Goal: Task Accomplishment & Management: Understand process/instructions

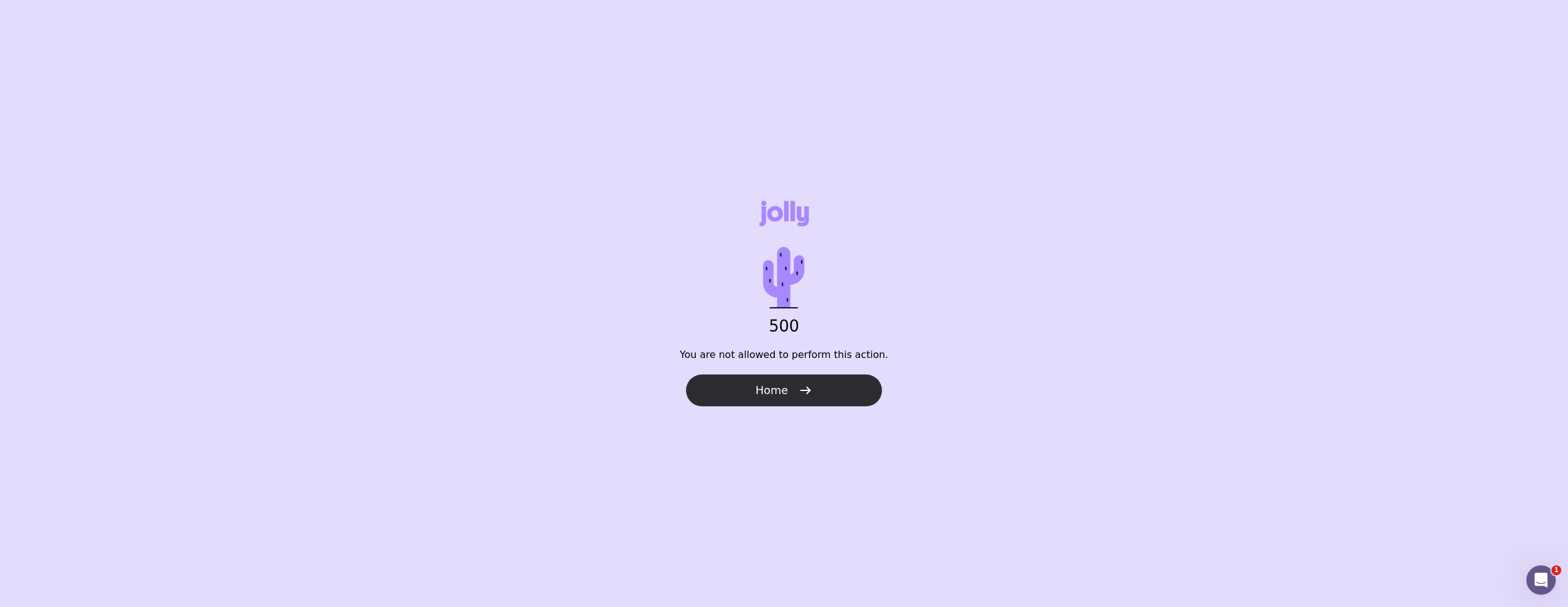
click at [757, 380] on button "Home" at bounding box center [784, 390] width 196 height 32
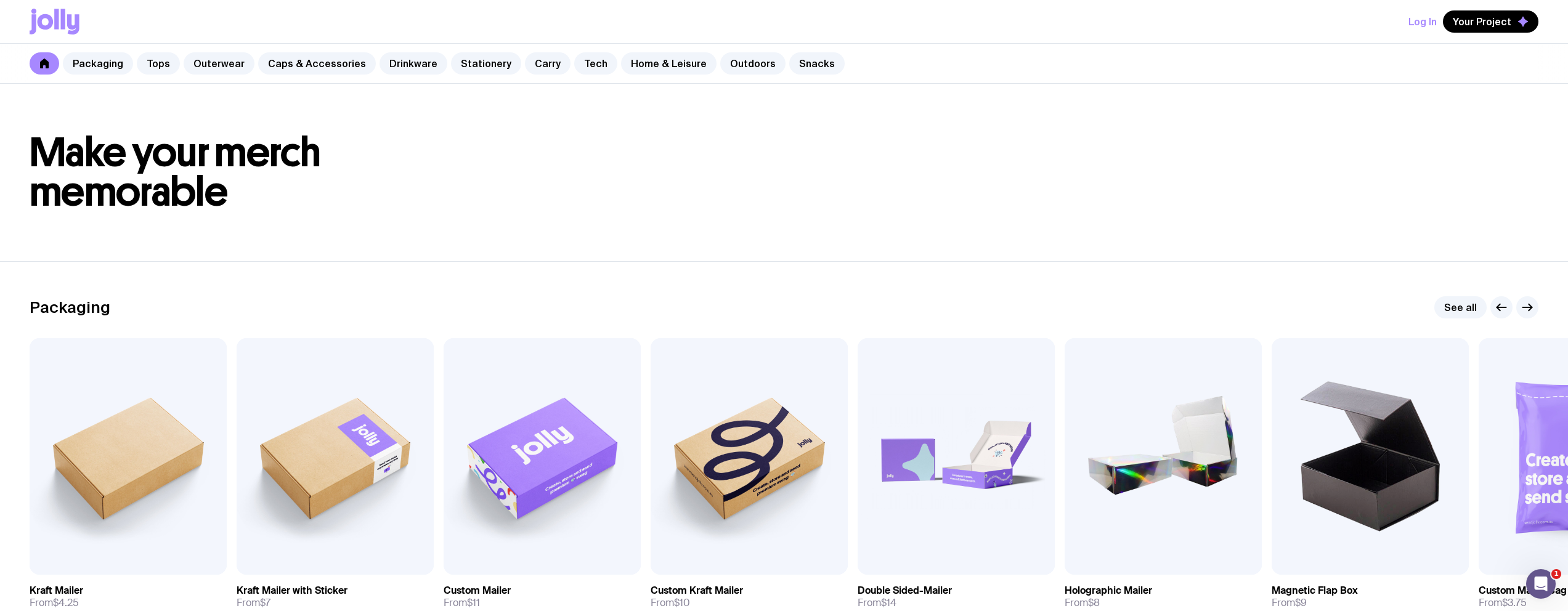
click at [1416, 22] on button "Log In" at bounding box center [1422, 22] width 28 height 22
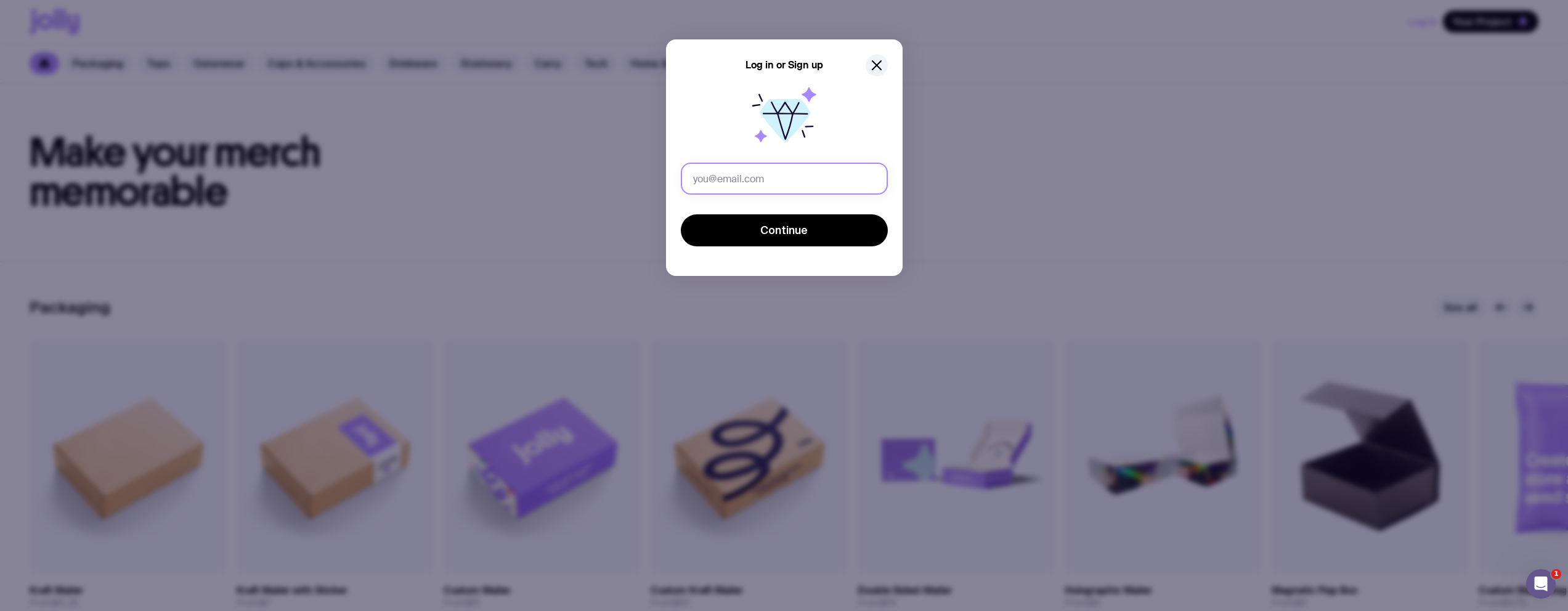
click at [804, 180] on input "text" at bounding box center [784, 178] width 207 height 32
type input "[EMAIL_ADDRESS][DOMAIN_NAME]"
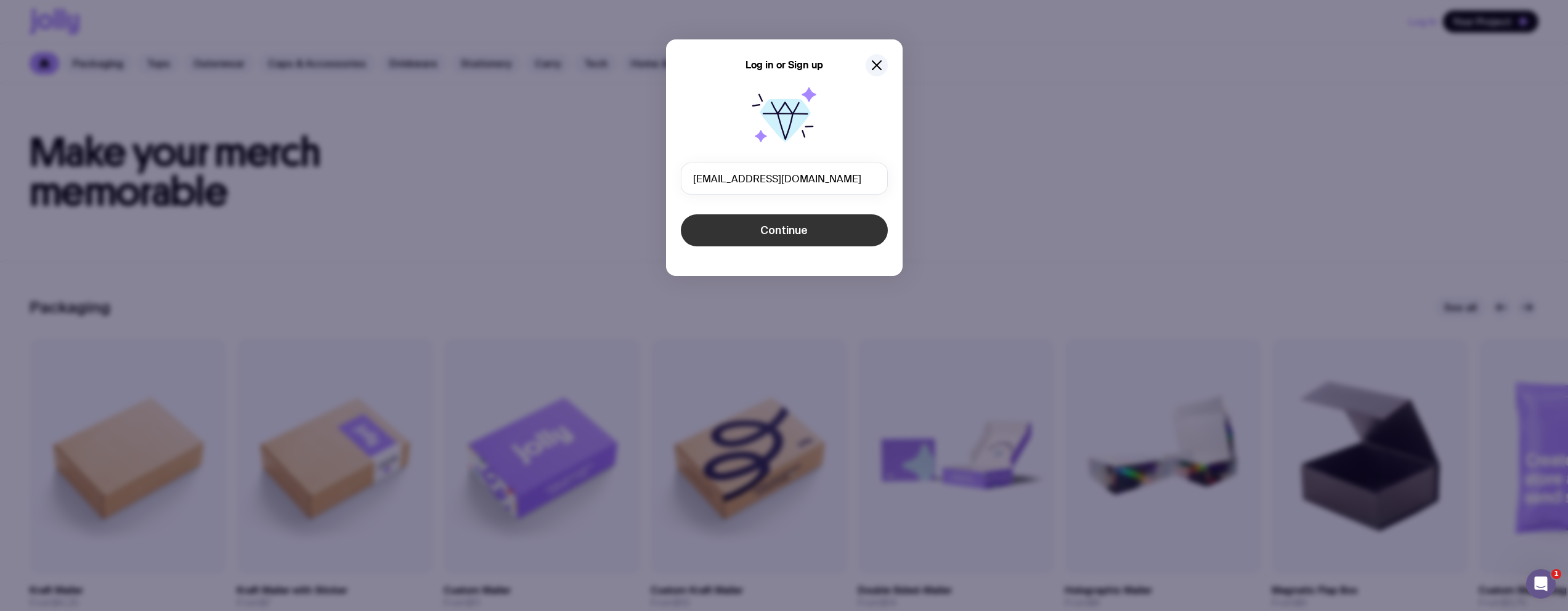
click at [797, 221] on button "Continue" at bounding box center [784, 230] width 207 height 32
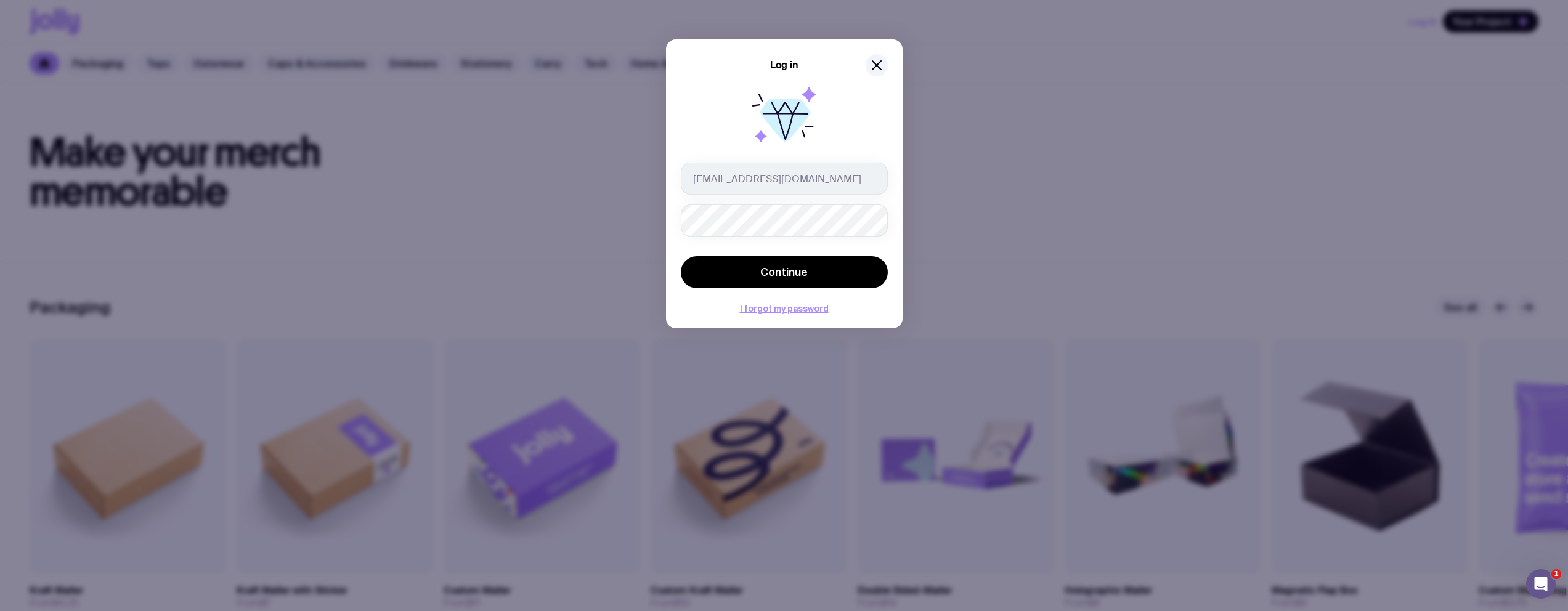
click at [681, 257] on button "Continue" at bounding box center [784, 272] width 207 height 32
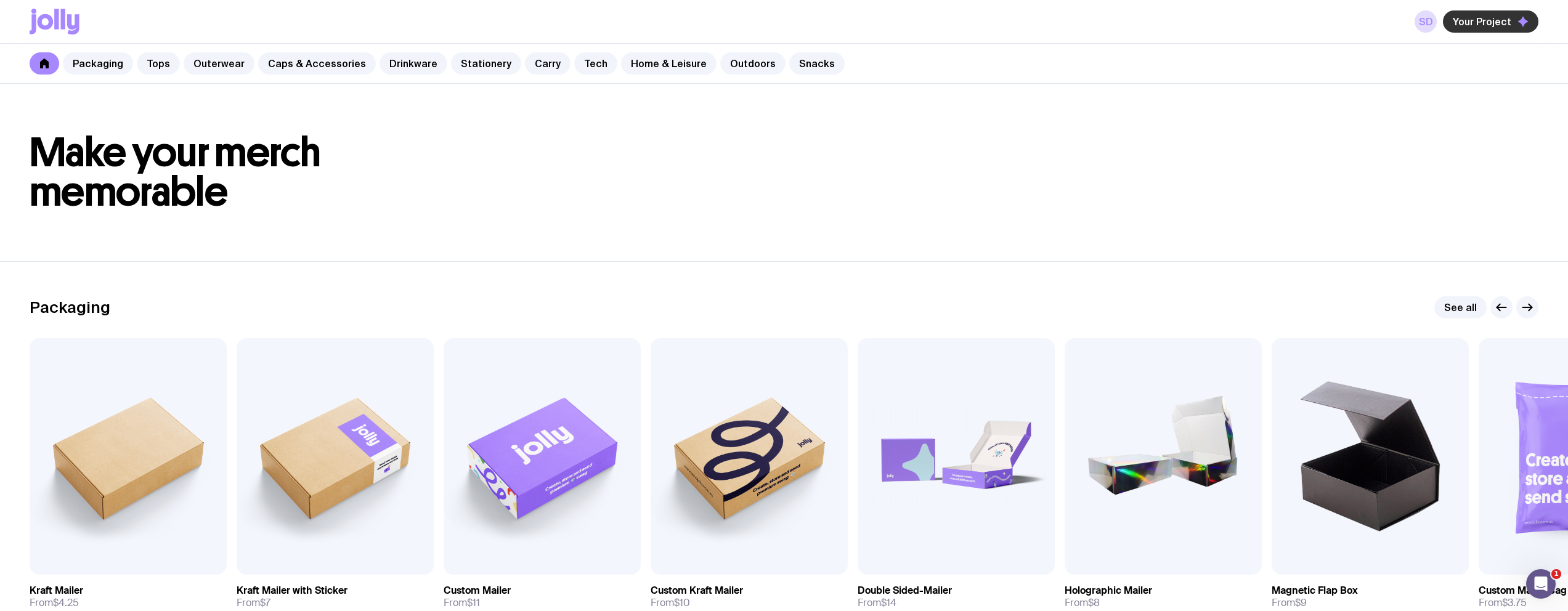
click at [1459, 23] on span "Your Project" at bounding box center [1482, 22] width 59 height 12
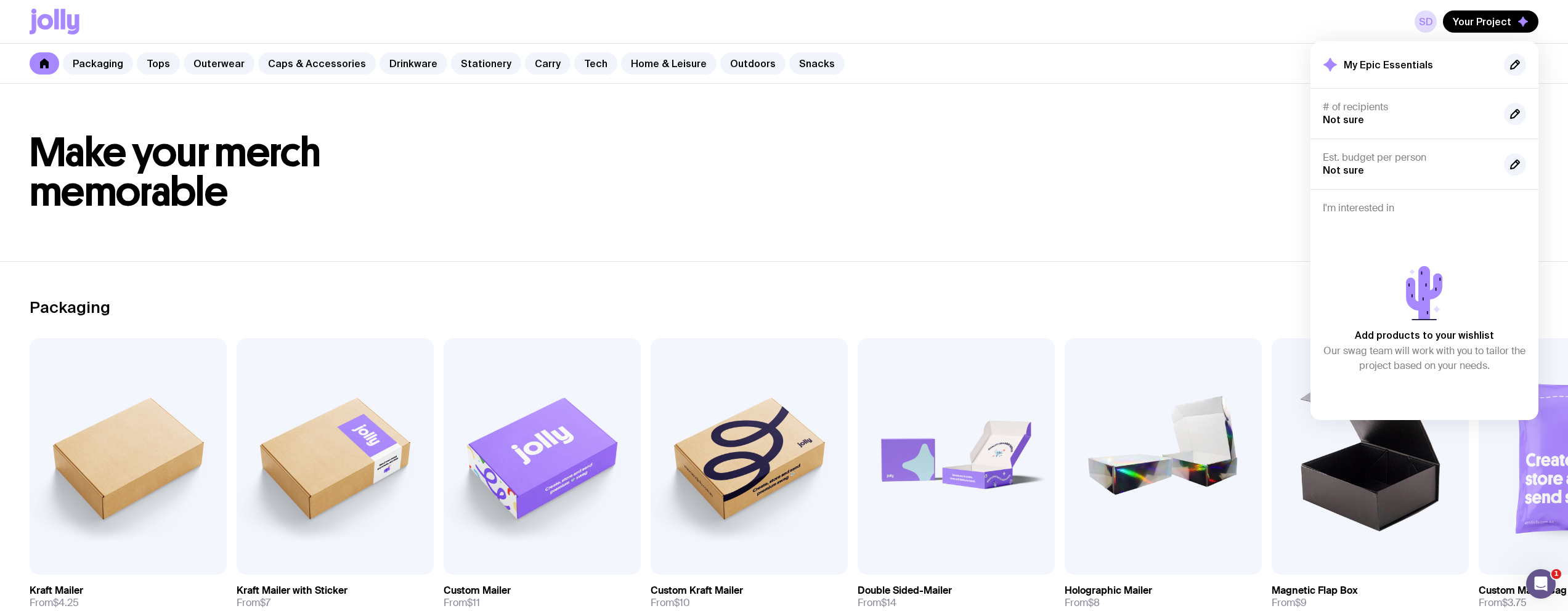
click at [1431, 8] on div "SD Your Project My Epic Essentials # of recipients Not sure Est. budget per per…" at bounding box center [783, 22] width 1509 height 43
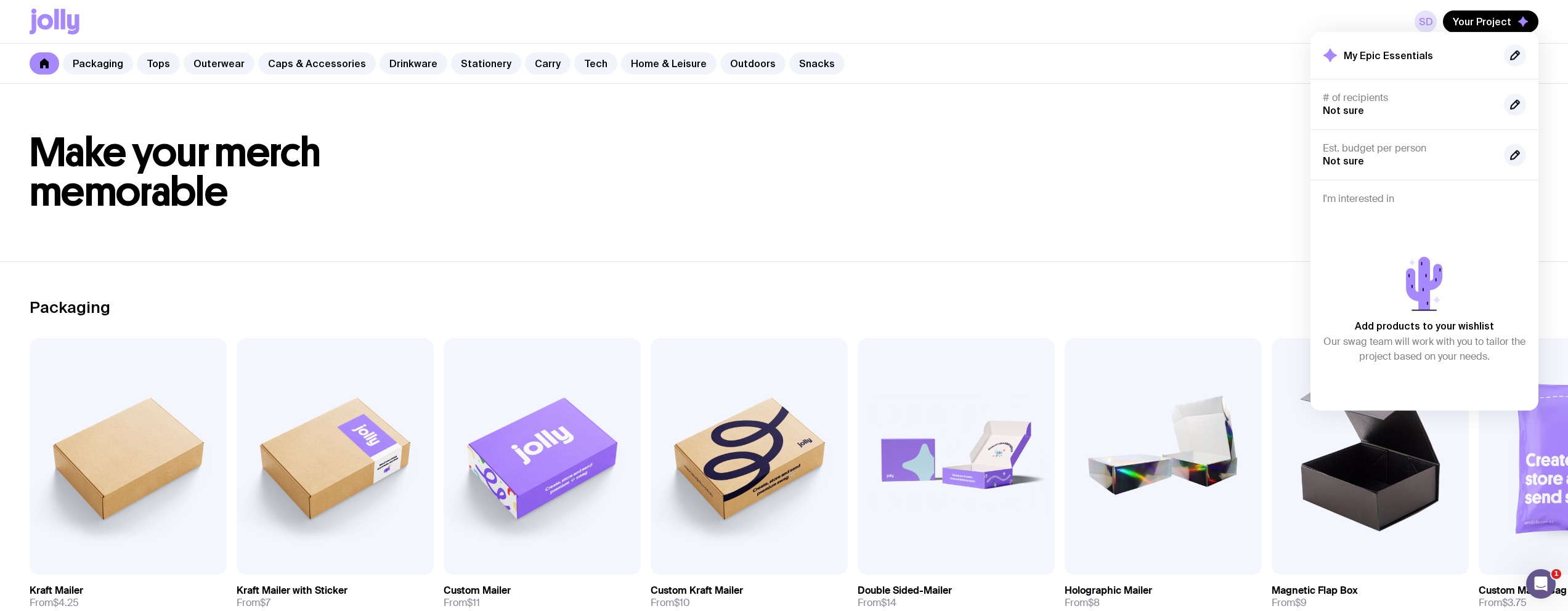
click at [1431, 20] on link "SD" at bounding box center [1426, 22] width 22 height 22
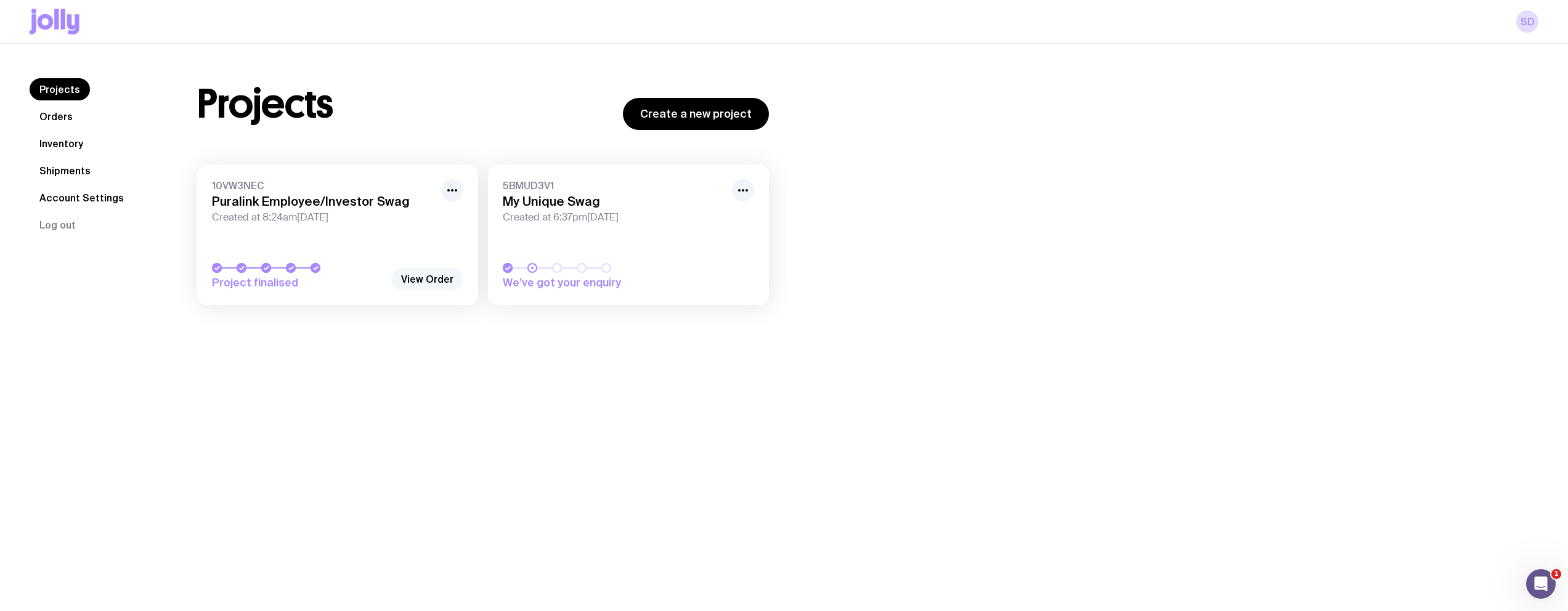
click at [417, 282] on link "View Order" at bounding box center [427, 279] width 72 height 22
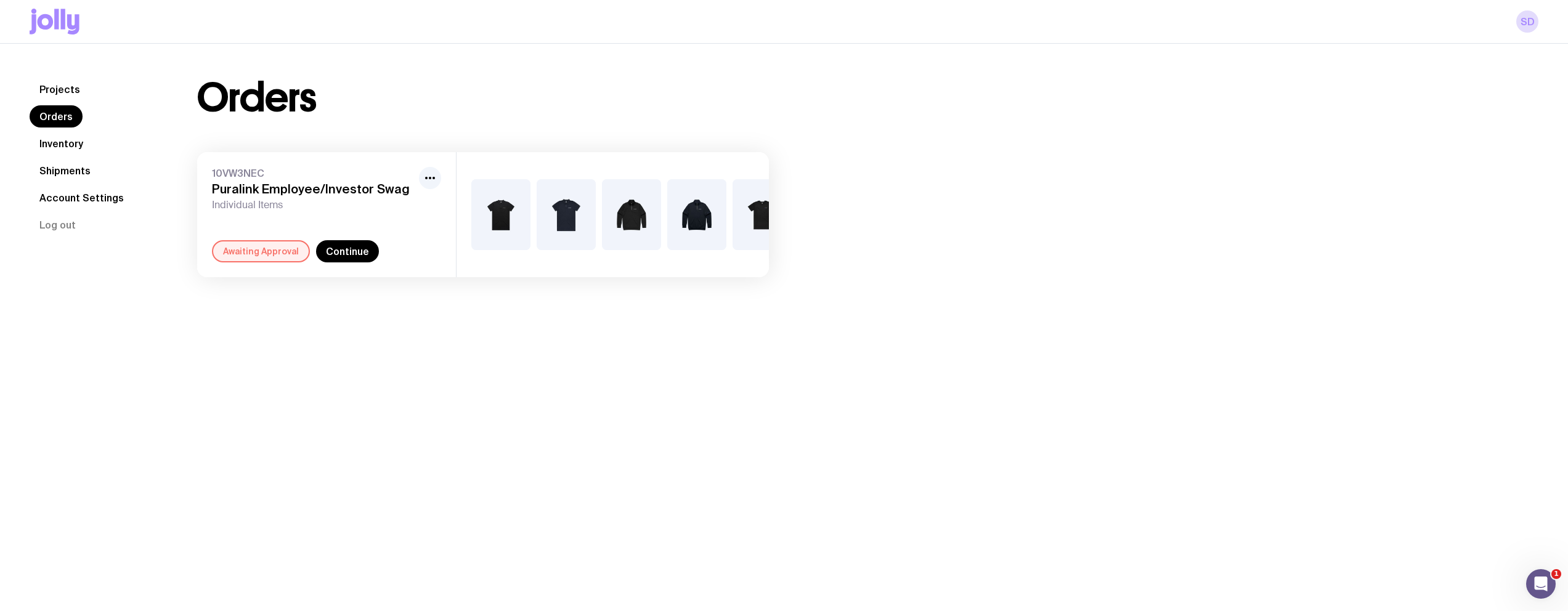
click at [464, 209] on div "+4" at bounding box center [613, 215] width 313 height 125
click at [349, 257] on link "Continue" at bounding box center [347, 252] width 63 height 22
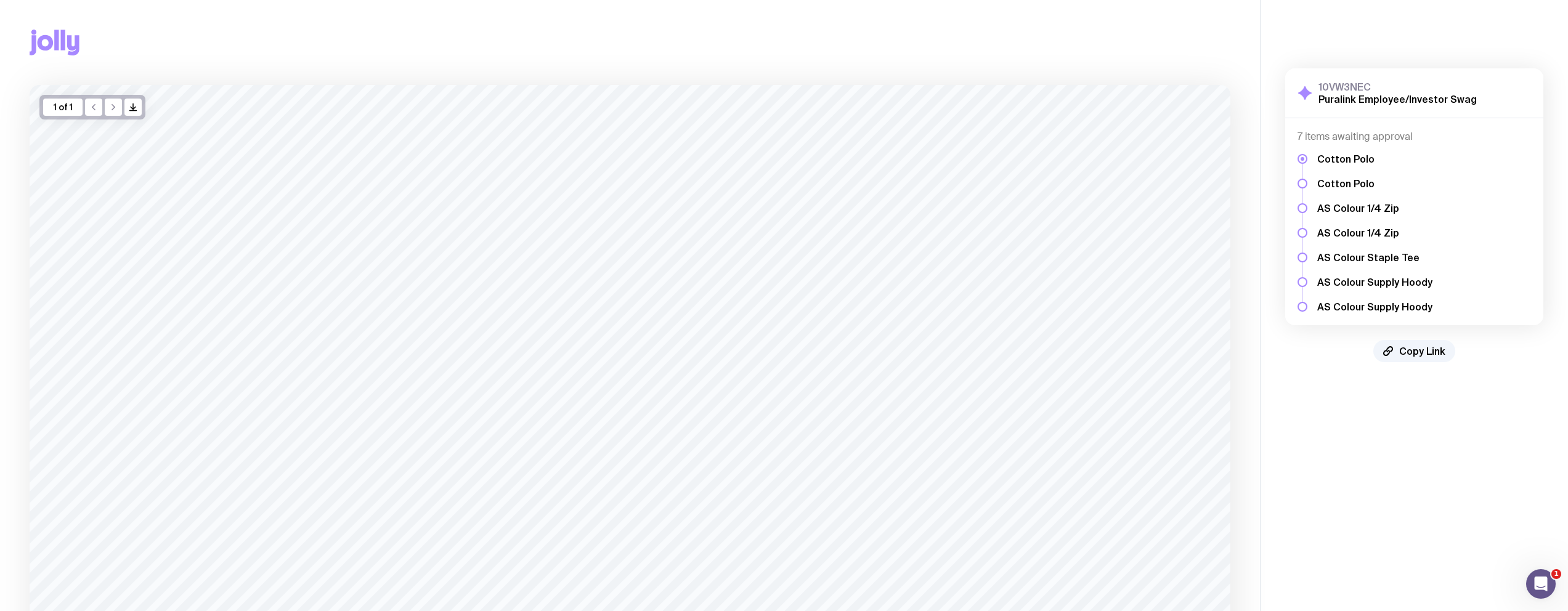
click at [1297, 181] on div at bounding box center [1302, 233] width 9 height 160
click at [1303, 203] on div at bounding box center [1302, 208] width 9 height 9
click at [1342, 190] on ul "Cotton Polo Cotton Polo AS Colour 1/4 Zip AS Colour 1/4 Zip AS Colour Staple Te…" at bounding box center [1375, 233] width 115 height 160
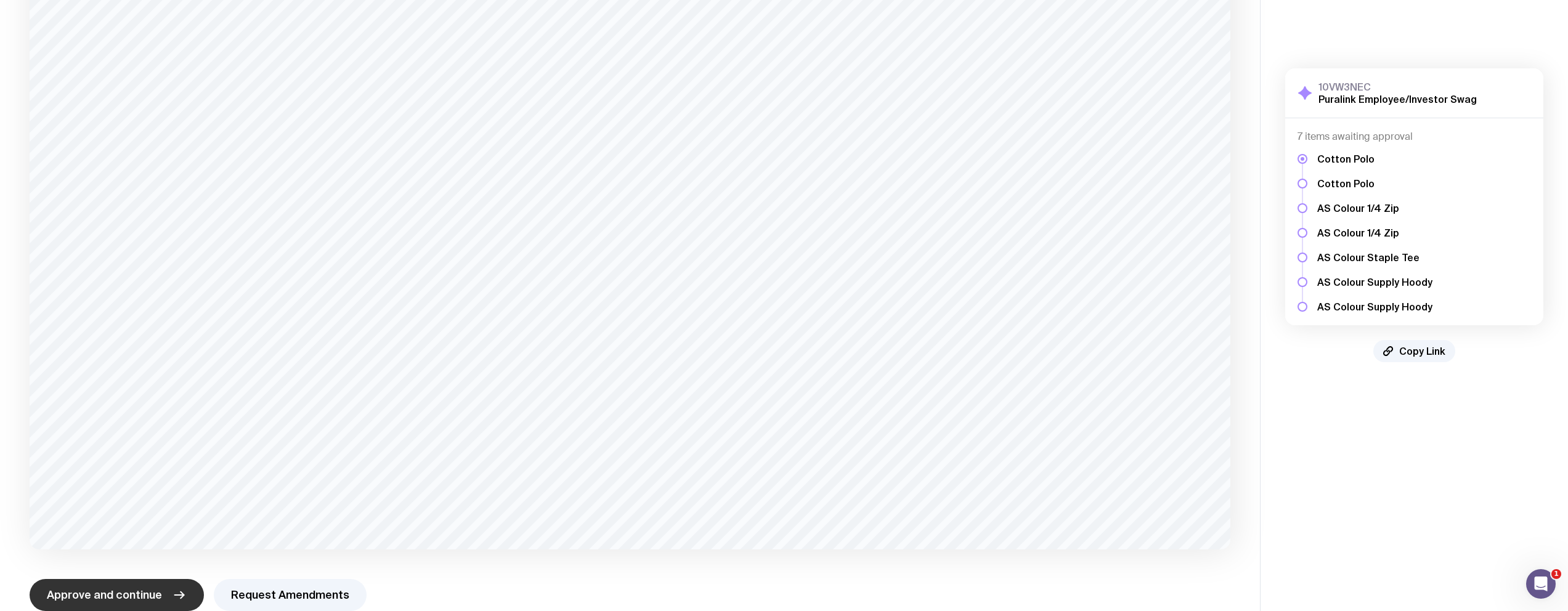
click at [140, 585] on button "Approve and continue" at bounding box center [116, 595] width 174 height 32
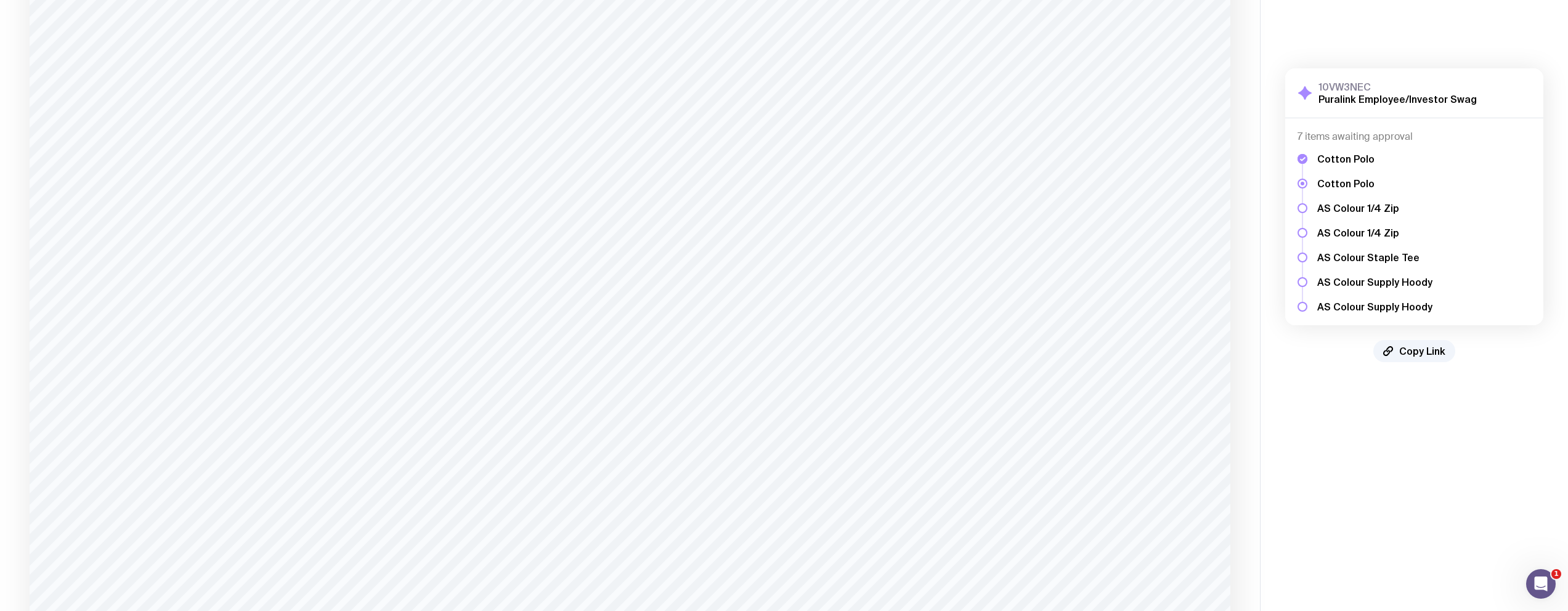
scroll to position [409, 0]
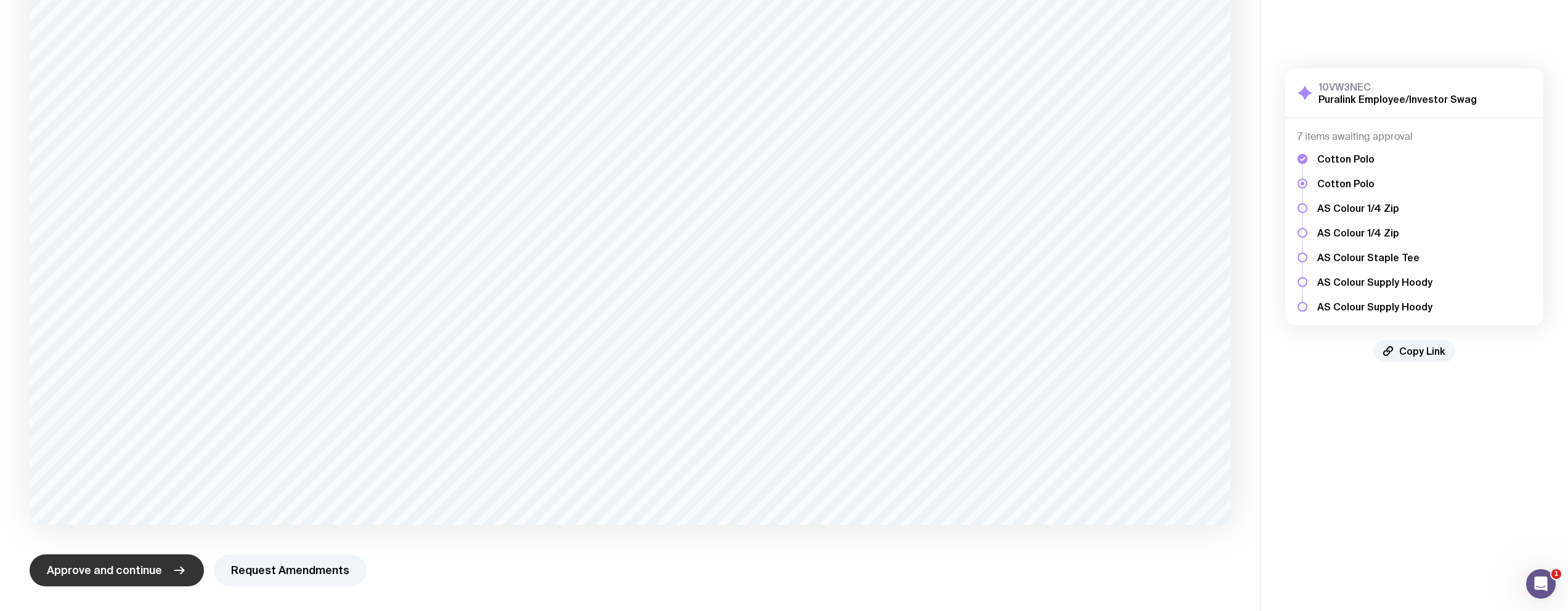
click at [148, 572] on span "Approve and continue" at bounding box center [104, 570] width 115 height 15
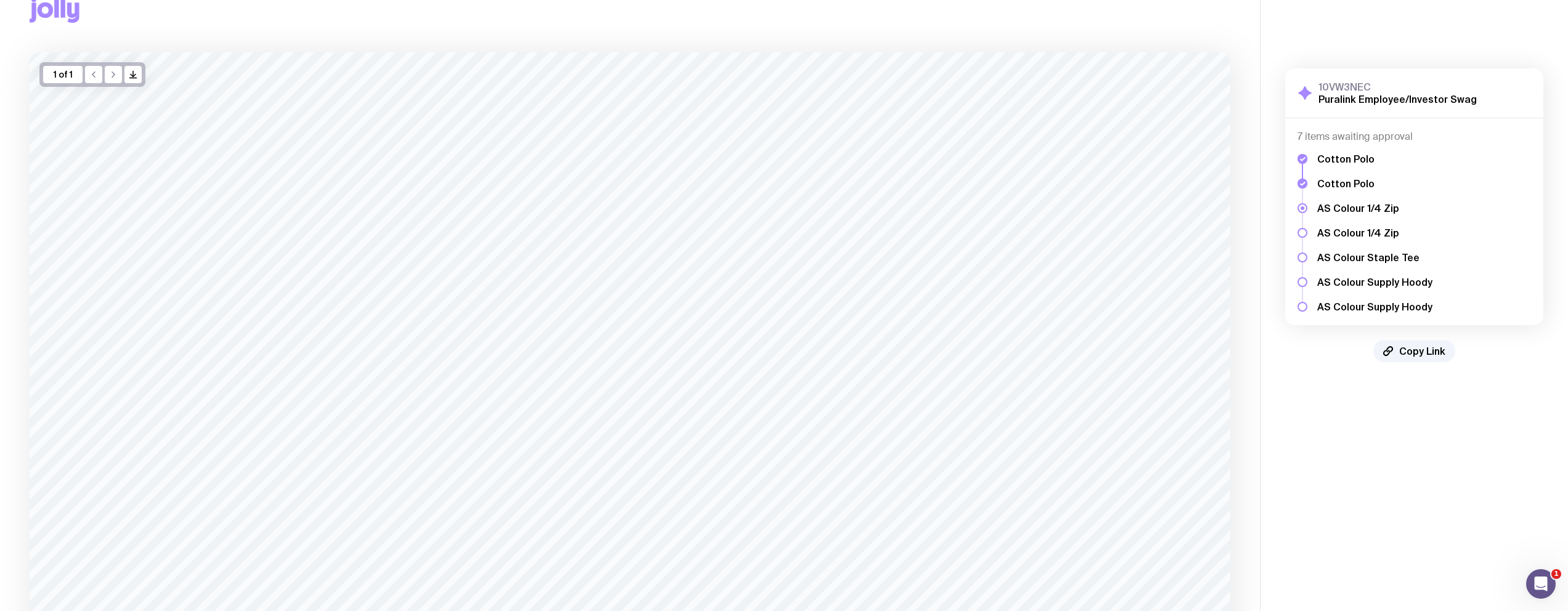
scroll to position [0, 0]
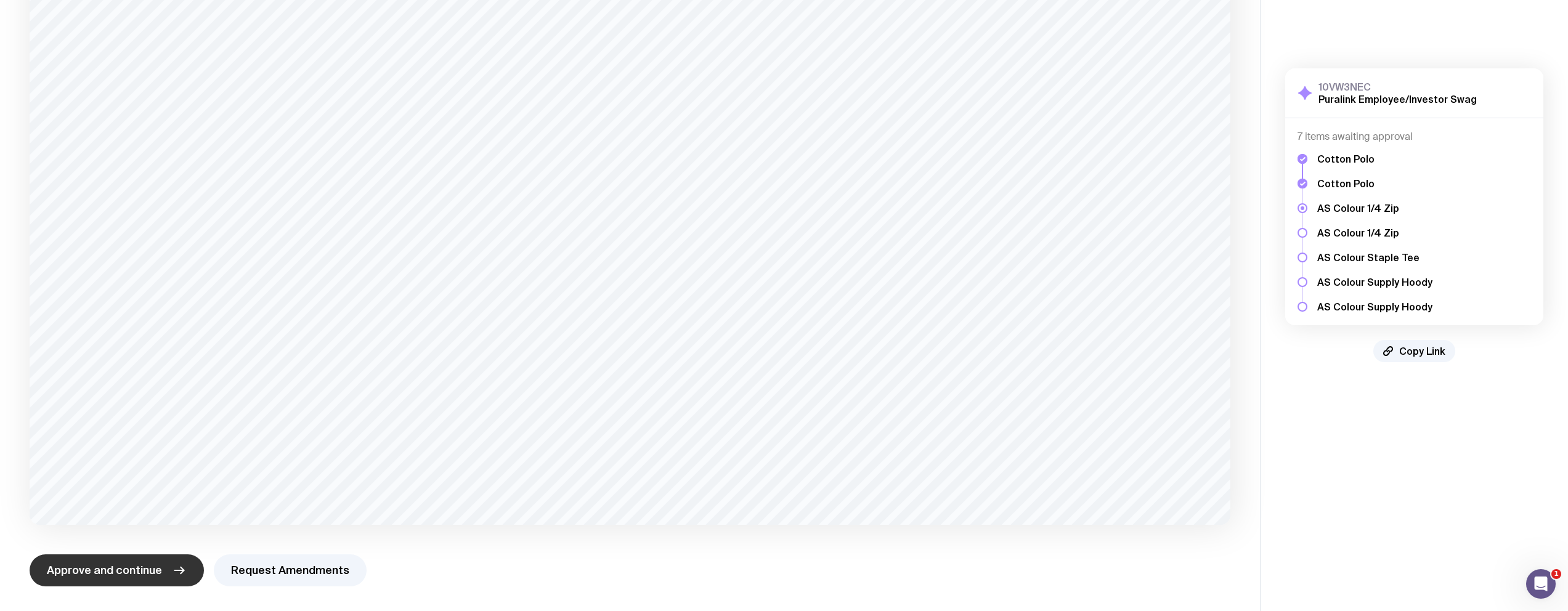
click at [107, 567] on span "Approve and continue" at bounding box center [104, 570] width 115 height 15
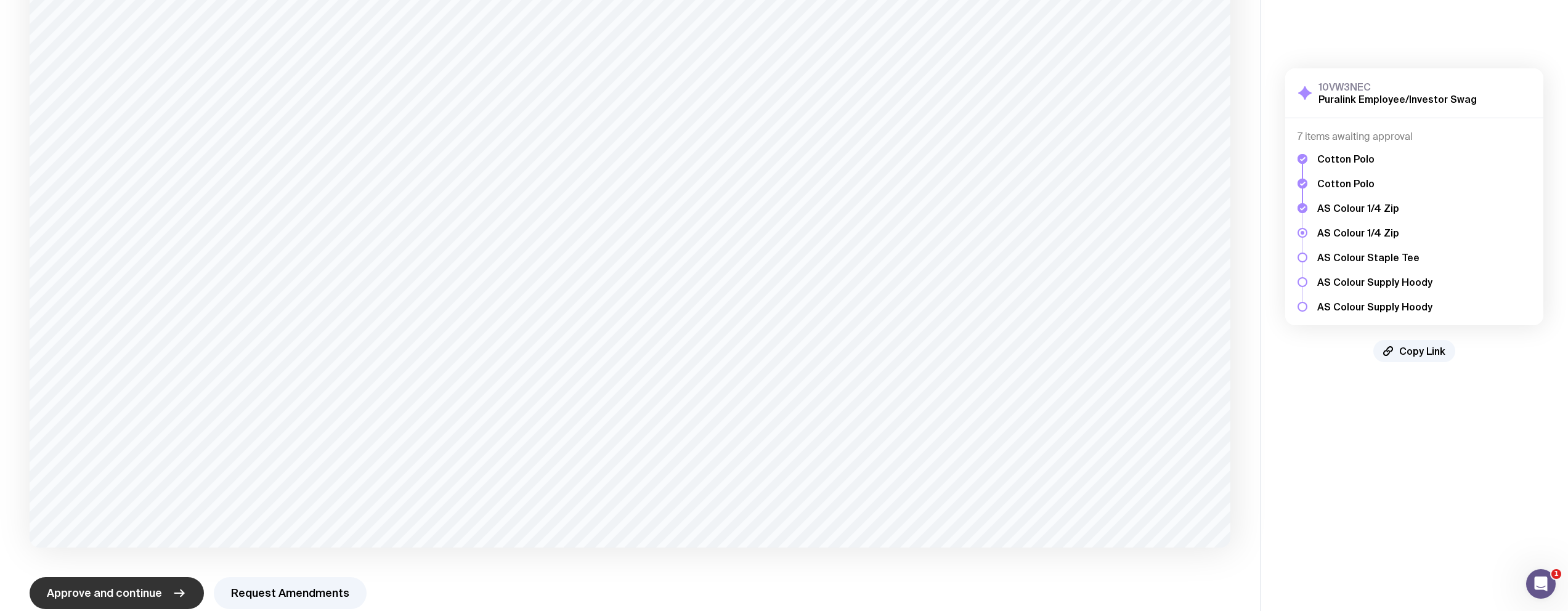
scroll to position [409, 0]
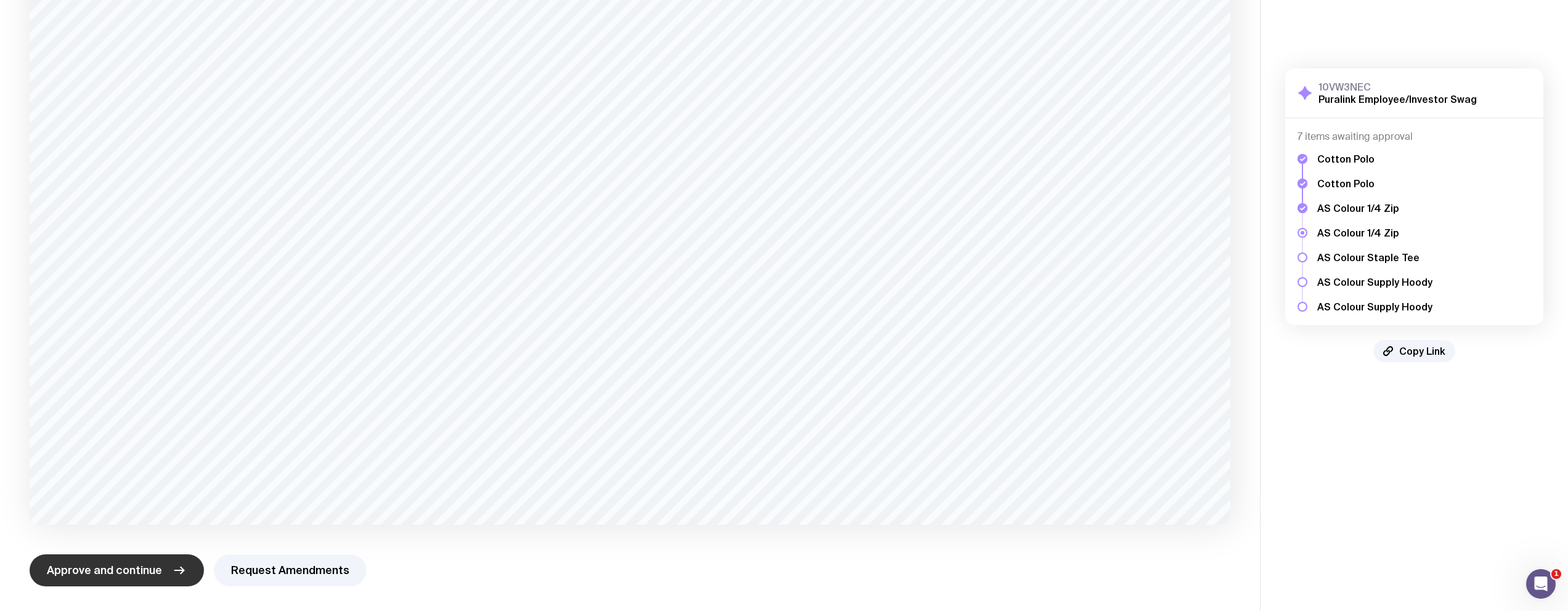
click at [140, 564] on span "Approve and continue" at bounding box center [104, 570] width 115 height 15
click at [273, 566] on button "Request Amendments" at bounding box center [289, 570] width 152 height 32
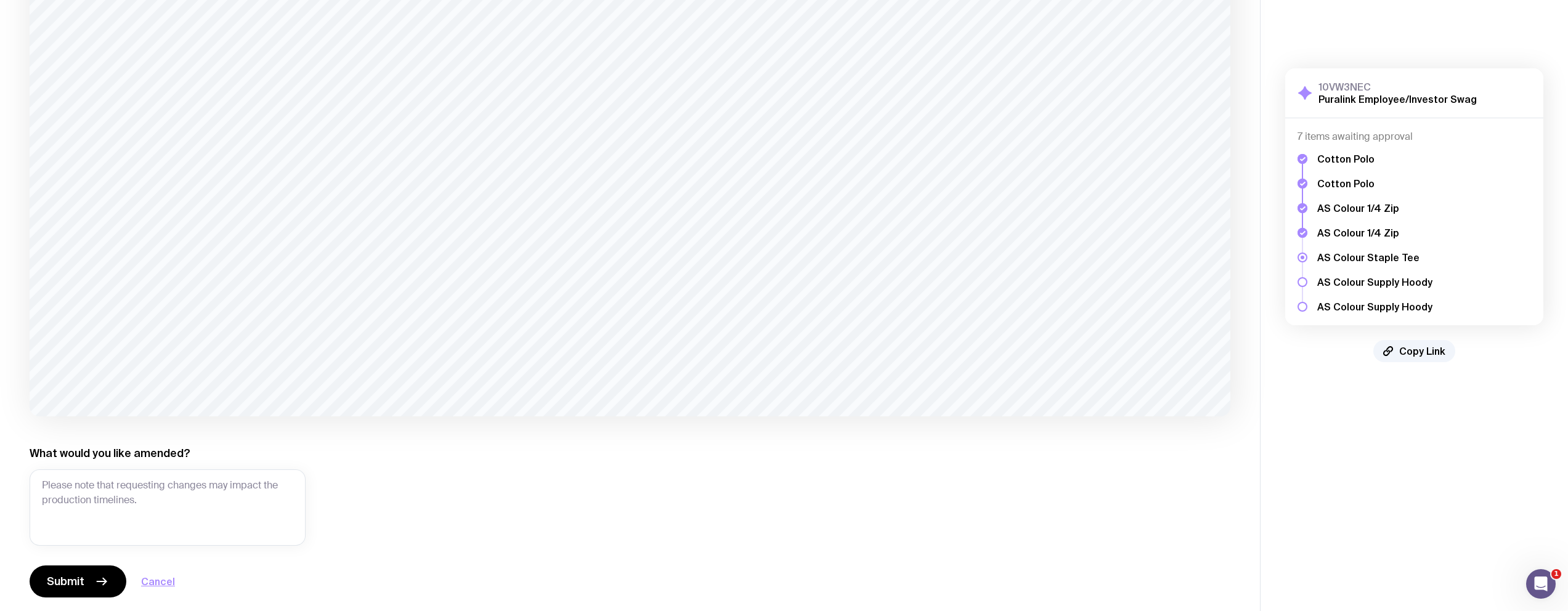
scroll to position [529, 0]
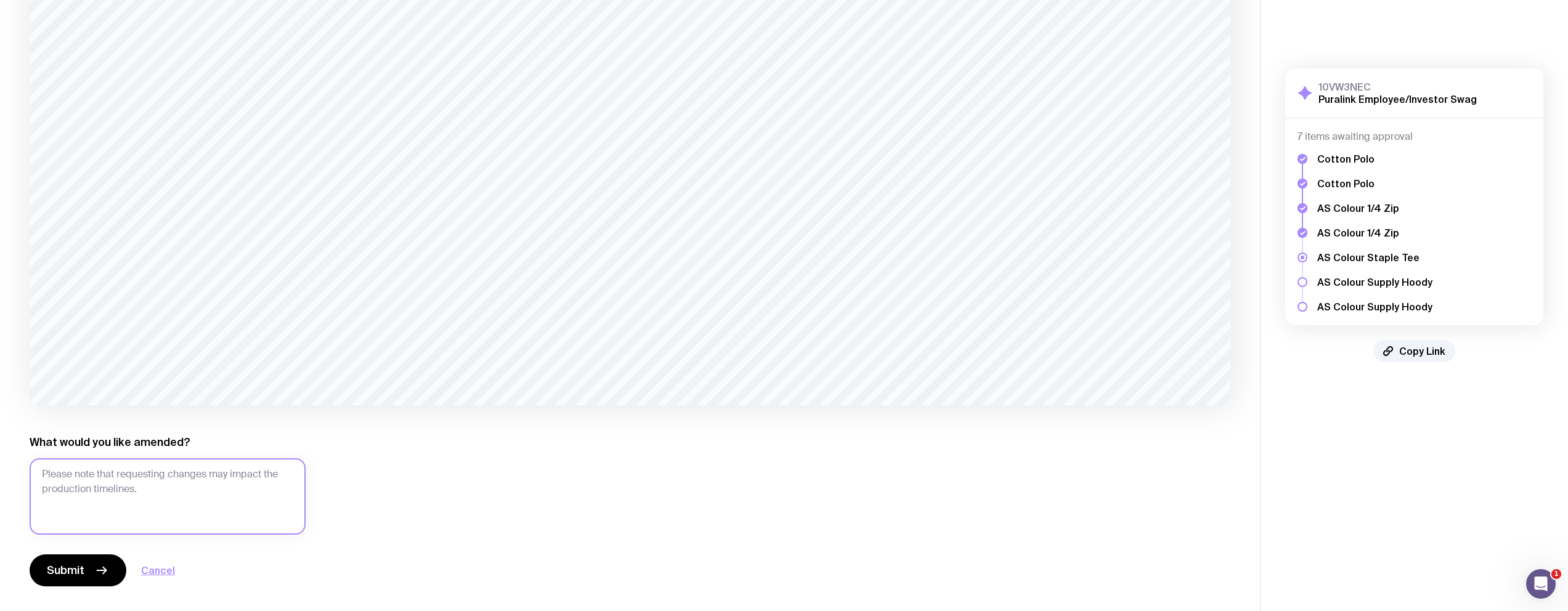
click at [205, 475] on textarea "What would you like amended?" at bounding box center [167, 496] width 276 height 77
type textarea "Could we use the all white logo on this one please."
click at [107, 567] on icon "button" at bounding box center [101, 570] width 15 height 15
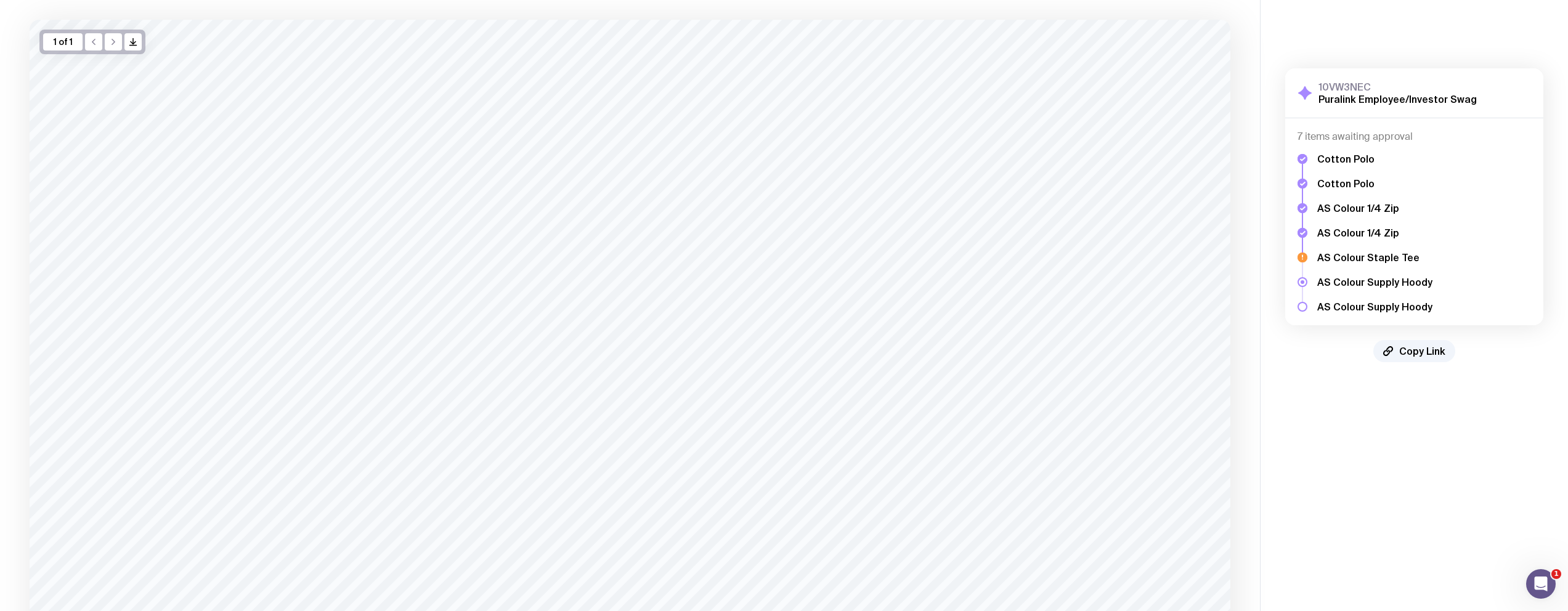
scroll to position [85, 0]
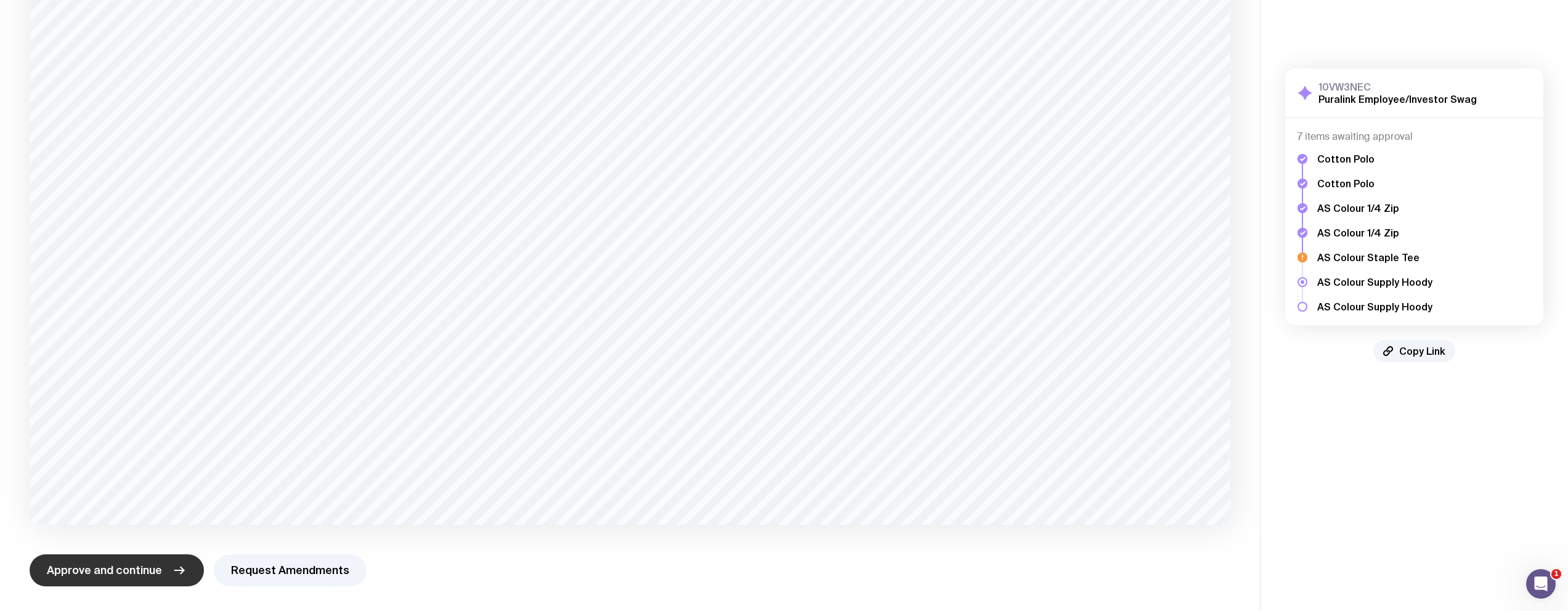
click at [134, 564] on span "Approve and continue" at bounding box center [104, 570] width 115 height 15
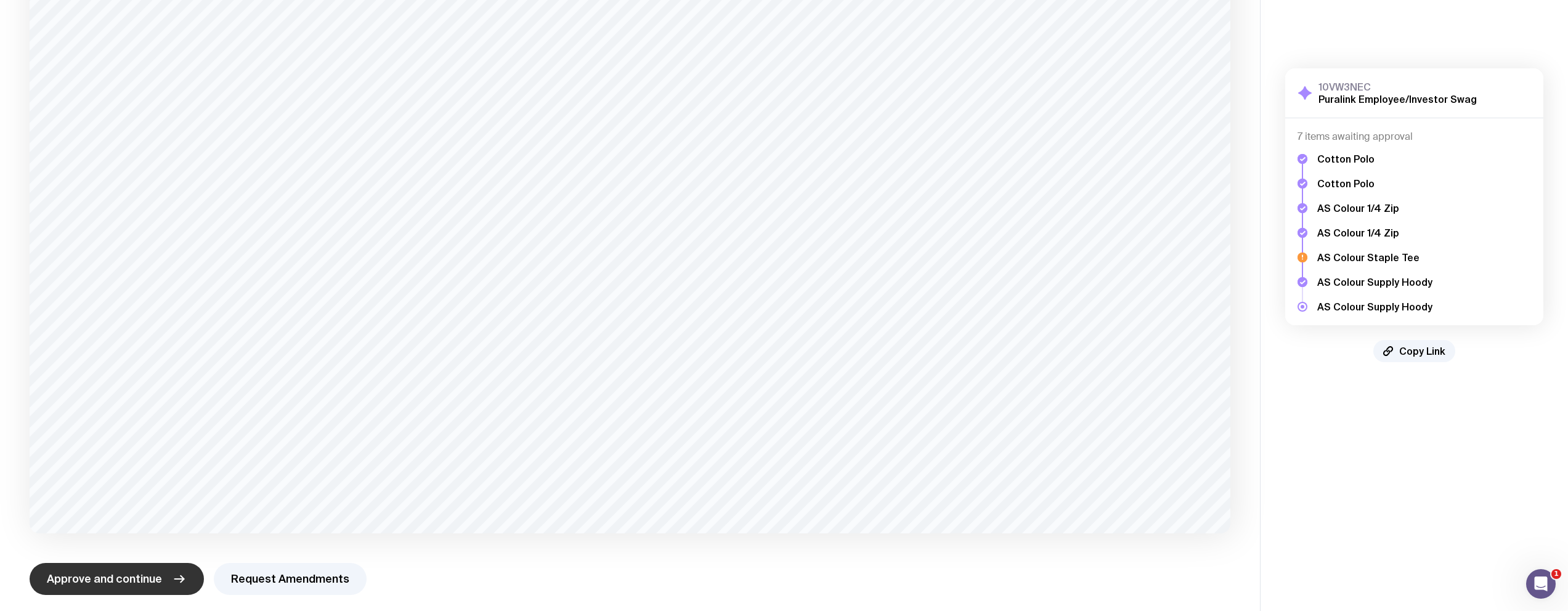
scroll to position [409, 0]
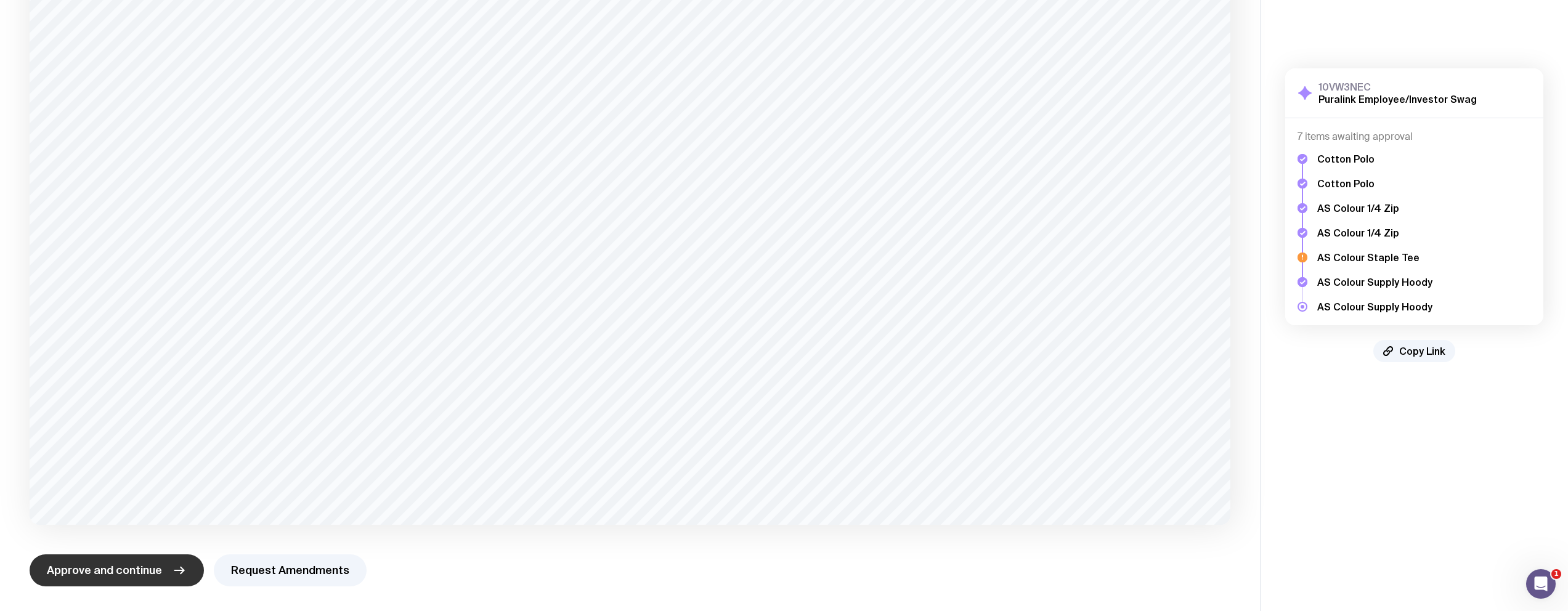
click at [128, 556] on button "Approve and continue" at bounding box center [116, 570] width 174 height 32
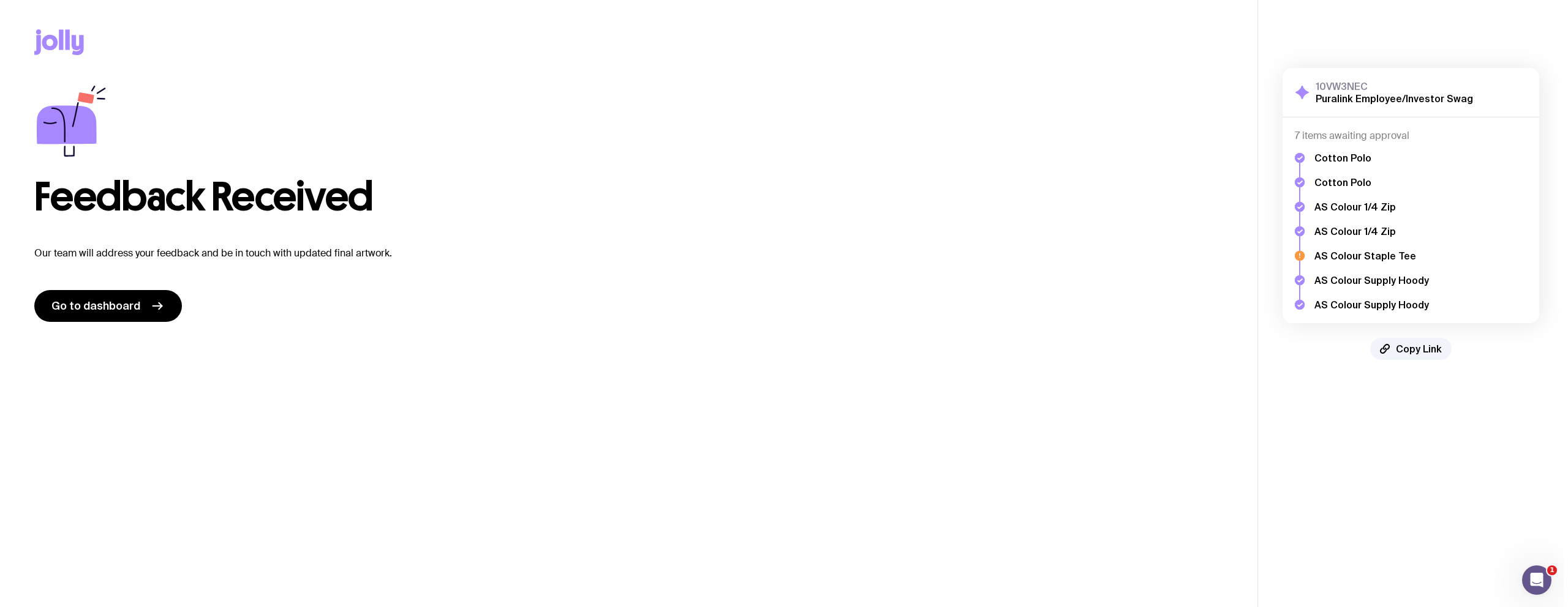
scroll to position [0, 0]
